Goal: Task Accomplishment & Management: Manage account settings

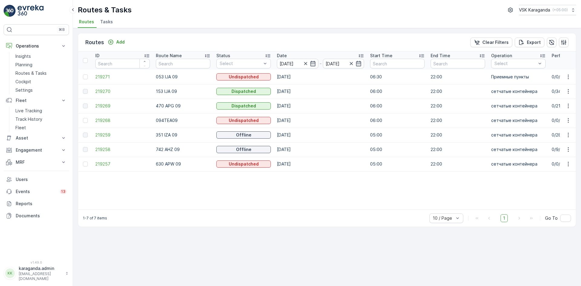
scroll to position [0, 104]
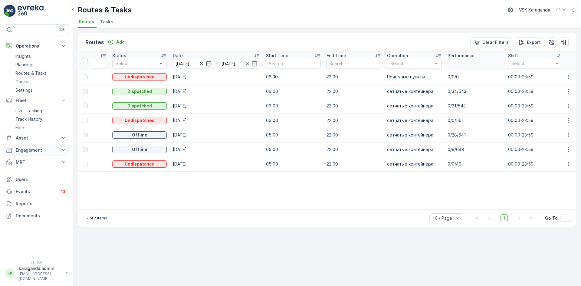
click at [24, 148] on p "Engagement" at bounding box center [36, 150] width 41 height 6
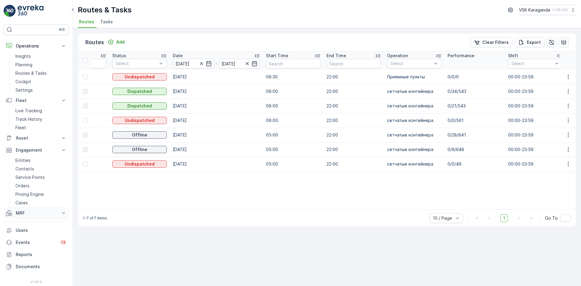
click at [21, 213] on p "MRF" at bounding box center [36, 213] width 41 height 6
click at [24, 221] on p "Входящий & Исходящий" at bounding box center [40, 223] width 51 height 6
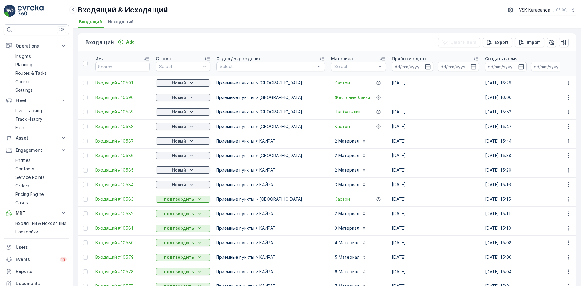
click at [175, 185] on p "Новый" at bounding box center [179, 184] width 14 height 6
click at [171, 200] on span "подтвердить" at bounding box center [173, 202] width 28 height 6
click at [180, 168] on p "Новый" at bounding box center [179, 170] width 14 height 6
click at [176, 186] on span "подтвердить" at bounding box center [173, 187] width 28 height 6
click at [182, 155] on p "Новый" at bounding box center [179, 155] width 14 height 6
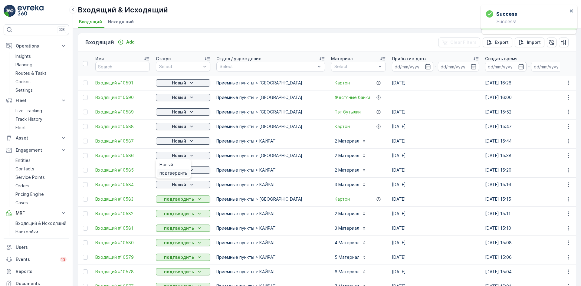
click at [178, 172] on span "подтвердить" at bounding box center [173, 173] width 28 height 6
click at [189, 140] on icon "Новый" at bounding box center [191, 141] width 6 height 6
click at [178, 159] on span "подтвердить" at bounding box center [173, 158] width 28 height 6
click at [185, 126] on p "Новый" at bounding box center [179, 126] width 14 height 6
click at [183, 99] on p "Новый" at bounding box center [179, 97] width 14 height 6
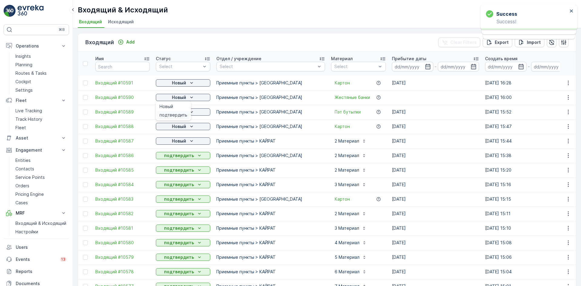
click at [176, 115] on span "подтвердить" at bounding box center [173, 115] width 28 height 6
click at [187, 80] on div "Новый" at bounding box center [183, 83] width 50 height 6
click at [178, 99] on span "подтвердить" at bounding box center [173, 100] width 28 height 6
click at [188, 79] on div "Новый" at bounding box center [183, 83] width 54 height 8
click at [188, 81] on icon "Новый" at bounding box center [191, 83] width 6 height 6
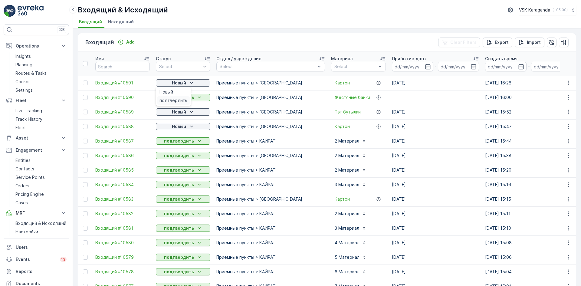
click at [178, 99] on span "подтвердить" at bounding box center [173, 100] width 28 height 6
click at [178, 112] on p "Новый" at bounding box center [179, 112] width 14 height 6
drag, startPoint x: 178, startPoint y: 127, endPoint x: 182, endPoint y: 128, distance: 4.3
click at [178, 127] on span "подтвердить" at bounding box center [173, 129] width 28 height 6
click at [184, 127] on p "Новый" at bounding box center [179, 126] width 14 height 6
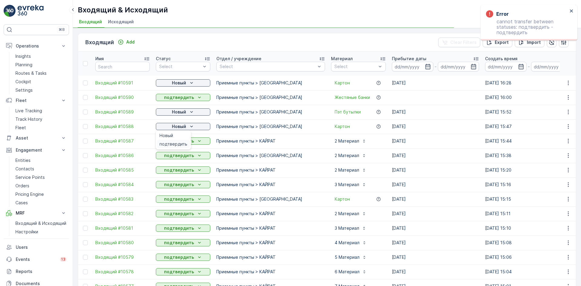
click at [174, 145] on span "подтвердить" at bounding box center [173, 144] width 28 height 6
